Goal: Transaction & Acquisition: Purchase product/service

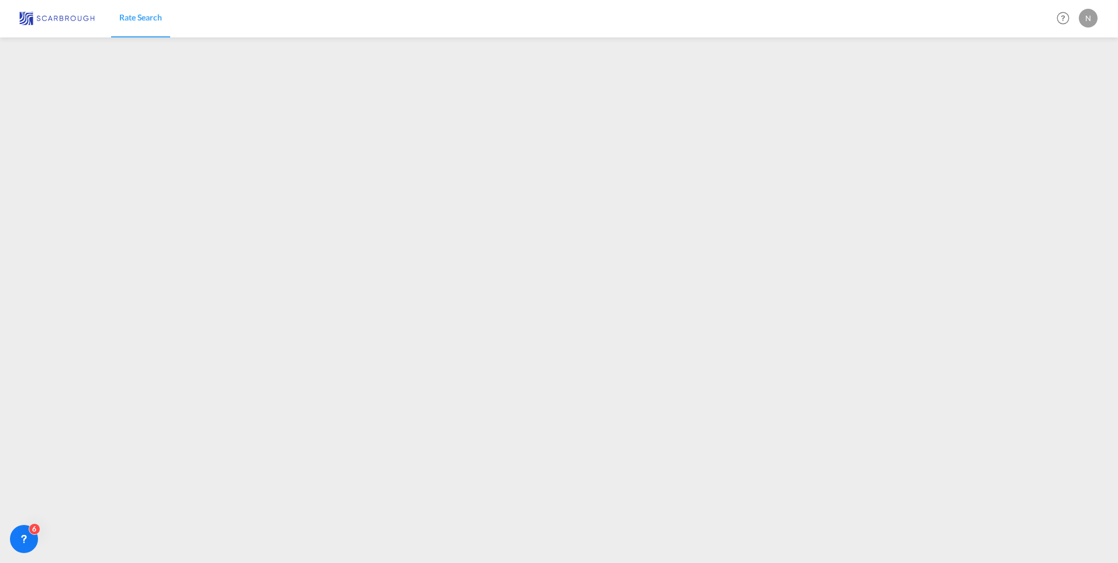
click at [161, 13] on span "Rate Search" at bounding box center [140, 17] width 43 height 10
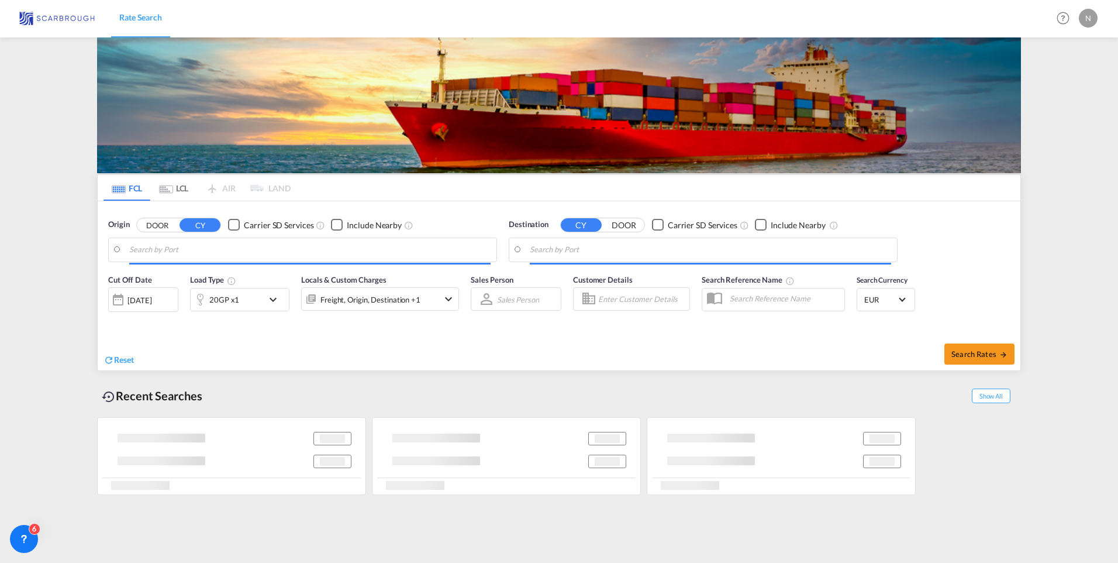
type input "[GEOGRAPHIC_DATA], NLRTM"
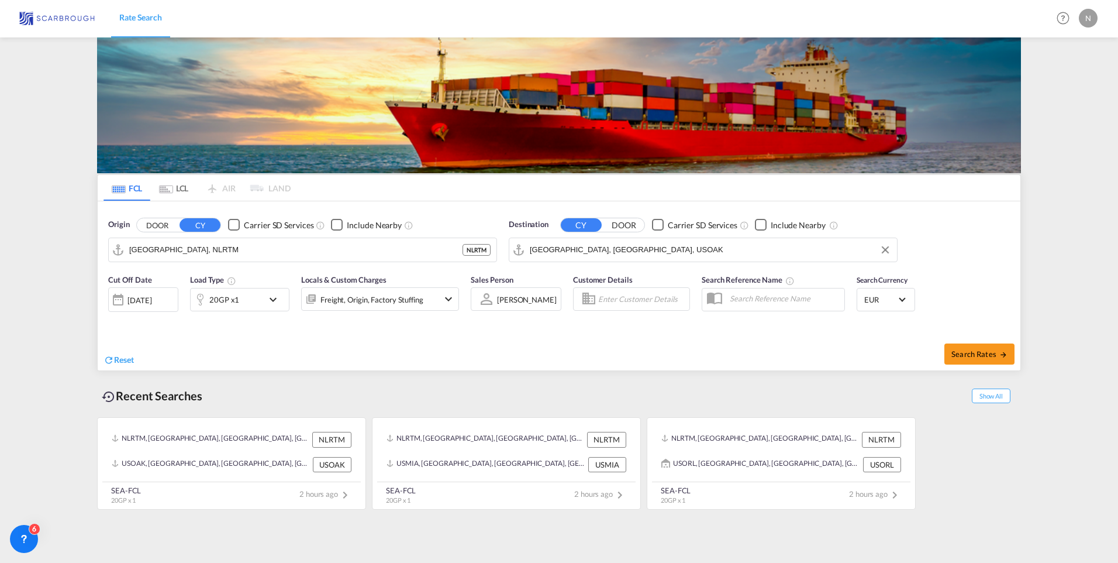
click at [561, 247] on input "[GEOGRAPHIC_DATA], [GEOGRAPHIC_DATA], USOAK" at bounding box center [710, 250] width 361 height 18
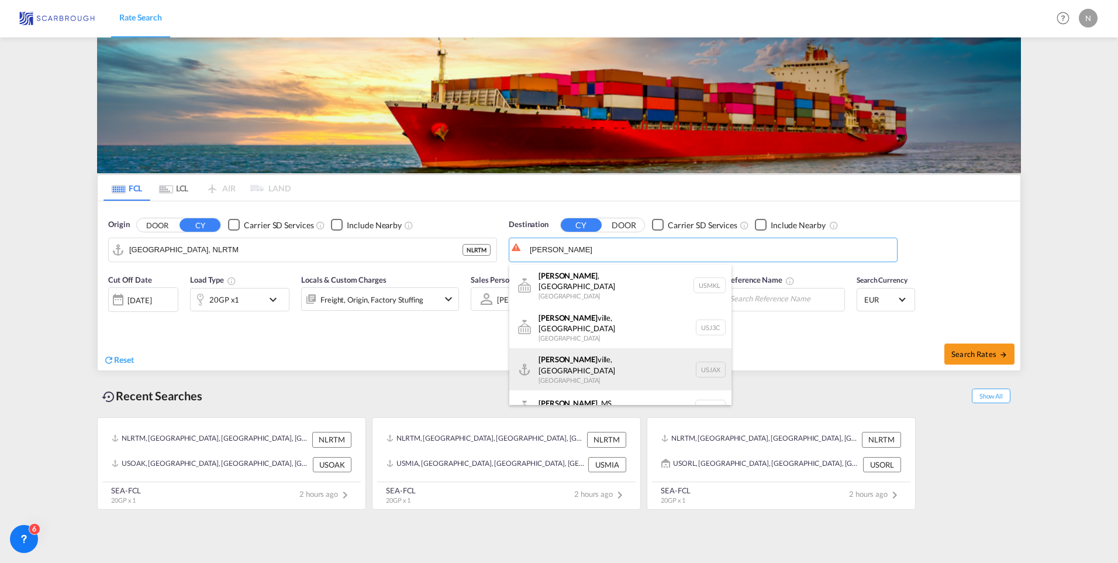
click at [538, 348] on div "[PERSON_NAME][GEOGRAPHIC_DATA], [GEOGRAPHIC_DATA] [GEOGRAPHIC_DATA] USJAX" at bounding box center [620, 369] width 222 height 42
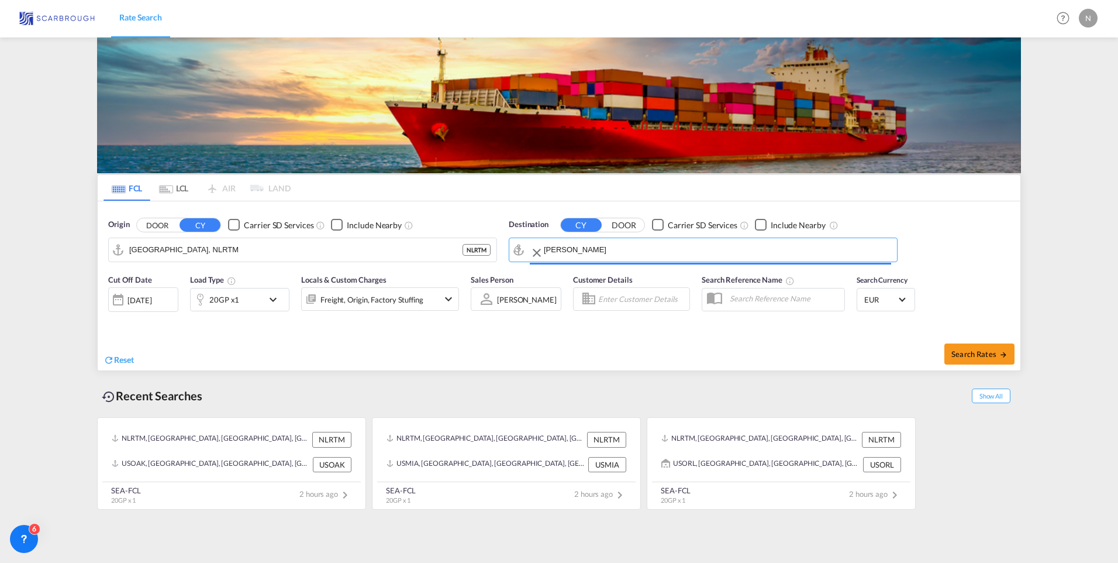
type input "[GEOGRAPHIC_DATA], [GEOGRAPHIC_DATA], [GEOGRAPHIC_DATA]"
click at [238, 299] on div "20GP x1" at bounding box center [227, 299] width 73 height 23
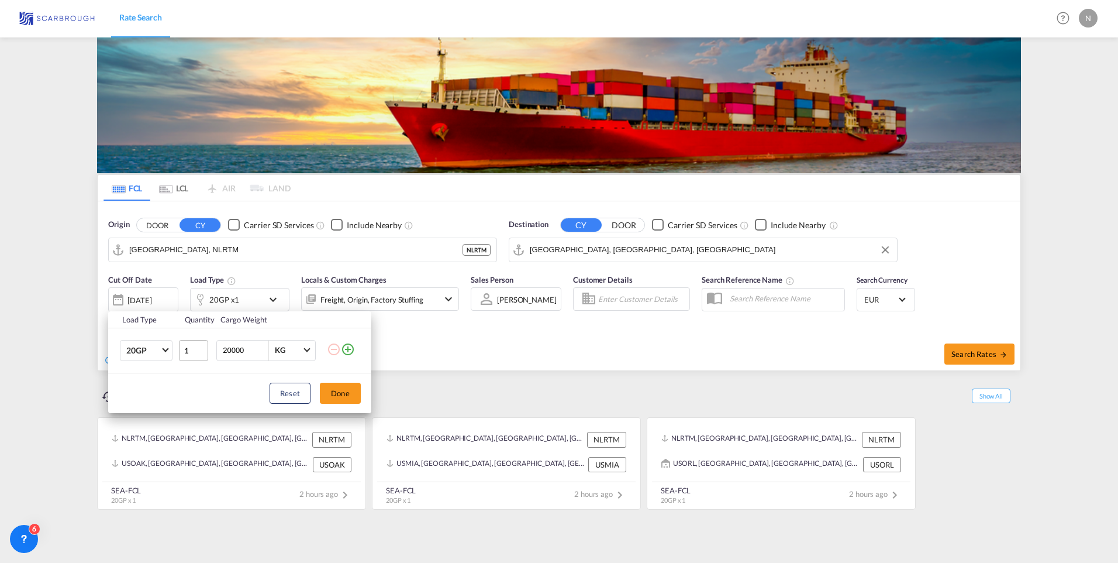
drag, startPoint x: 247, startPoint y: 347, endPoint x: 187, endPoint y: 341, distance: 60.6
click at [187, 341] on tr "20GP 20GP 40GP 40HC 45HC 20RE 40RE 40HR 20OT 40OT 20FR 40FR 40NR 20NR 45S 20TK …" at bounding box center [239, 350] width 263 height 45
type input "1"
type input "8000"
click at [330, 389] on button "Done" at bounding box center [340, 393] width 41 height 21
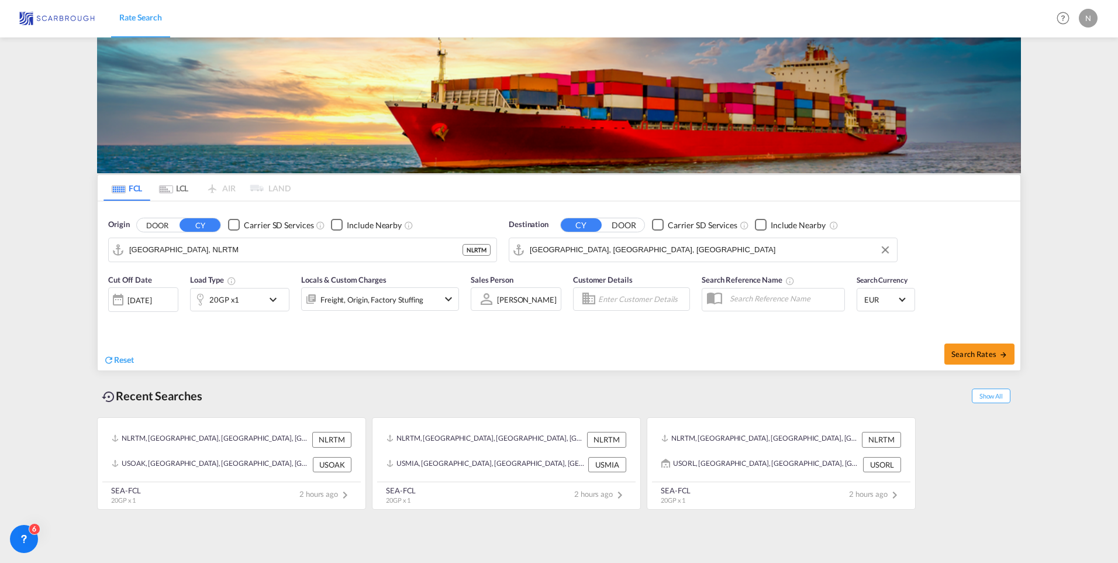
click at [376, 308] on div "Freight, Origin, Factory Stuffing" at bounding box center [364, 298] width 125 height 23
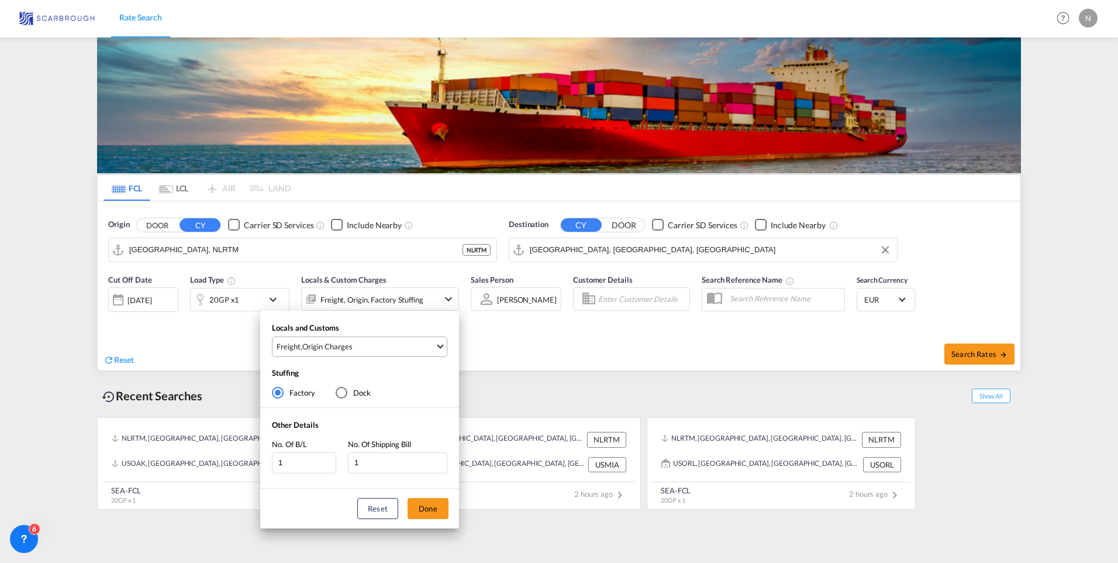
click at [379, 348] on span "Freight , Origin Charges" at bounding box center [356, 346] width 159 height 11
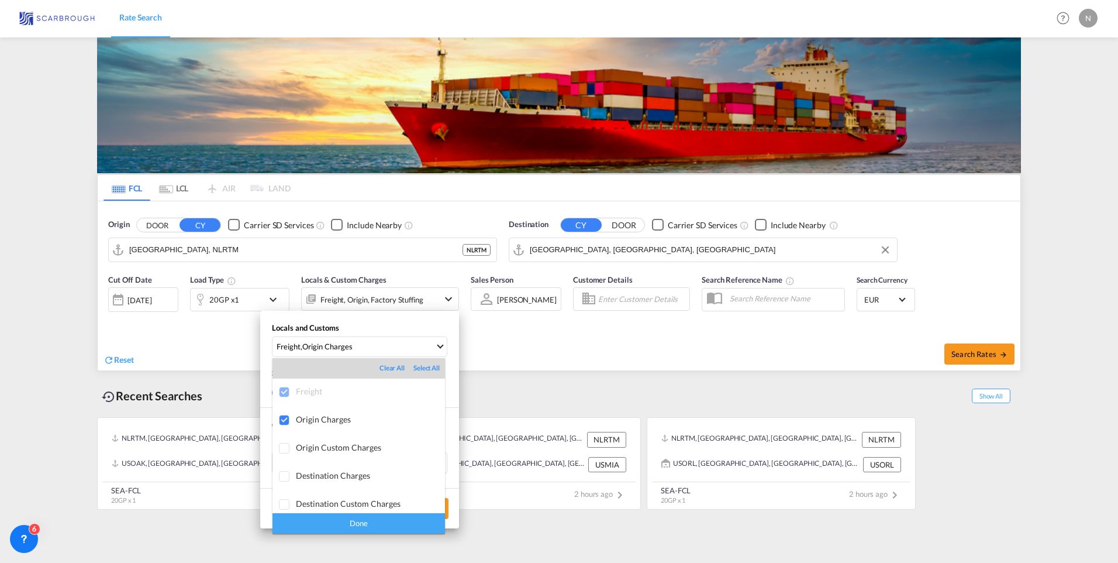
click at [324, 519] on div "Done" at bounding box center [359, 523] width 173 height 20
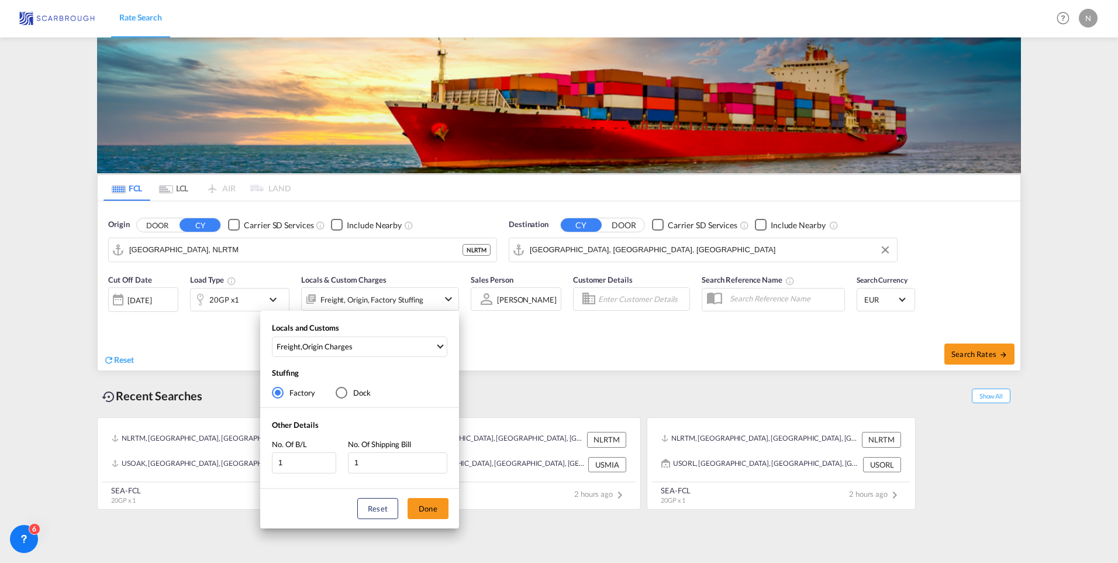
click at [979, 351] on div "Locals and Customs Freight , Origin Charges Stuffing Factory Dock Other Details…" at bounding box center [559, 281] width 1118 height 563
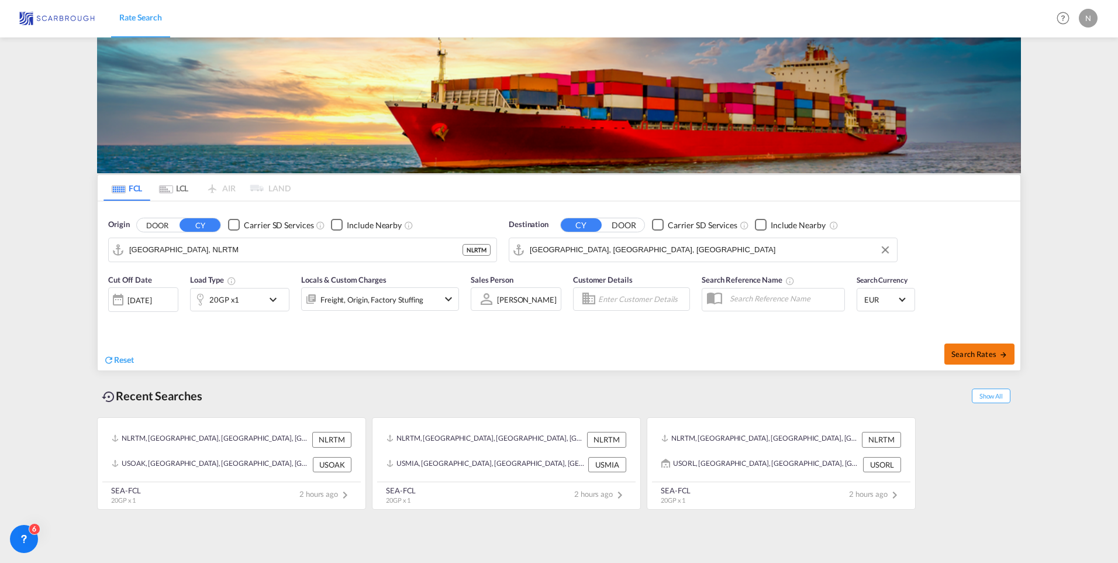
click at [981, 350] on span "Search Rates" at bounding box center [980, 353] width 56 height 9
type input "NLRTM to USJAX / [DATE]"
